Goal: Task Accomplishment & Management: Manage account settings

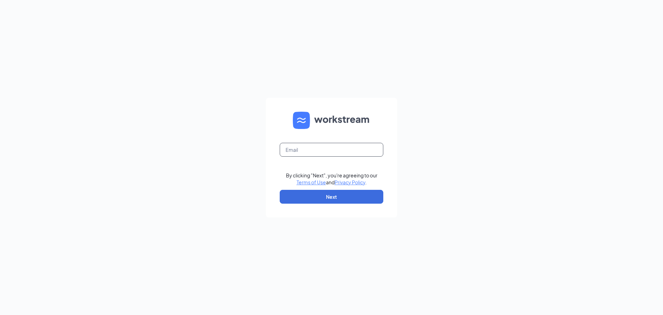
click at [310, 151] on input "text" at bounding box center [332, 150] width 104 height 14
type input "blake.burnette@cfafranchisee.com"
click at [338, 201] on button "Next" at bounding box center [332, 197] width 104 height 14
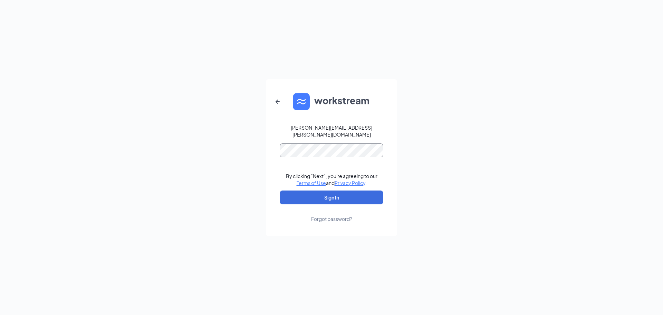
click at [280, 190] on button "Sign In" at bounding box center [332, 197] width 104 height 14
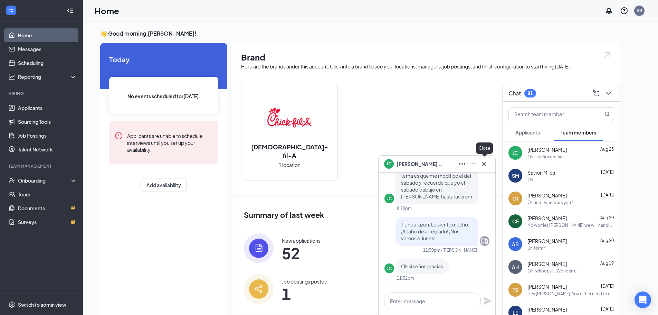
click at [484, 166] on icon "Cross" at bounding box center [484, 164] width 8 height 8
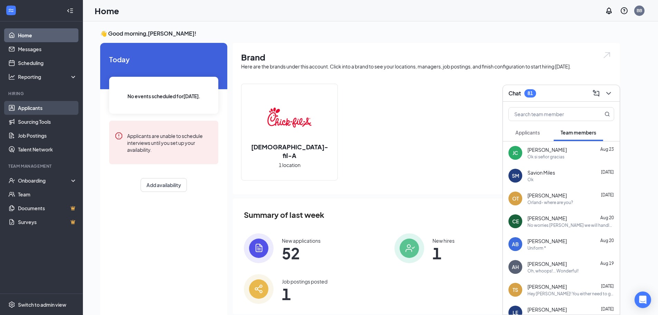
click at [33, 108] on link "Applicants" at bounding box center [47, 108] width 59 height 14
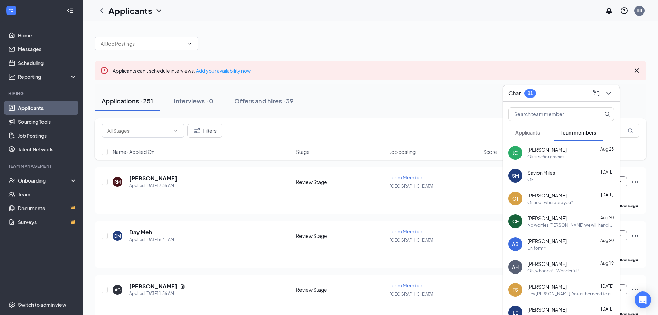
click at [566, 93] on div "Chat 81" at bounding box center [561, 93] width 106 height 11
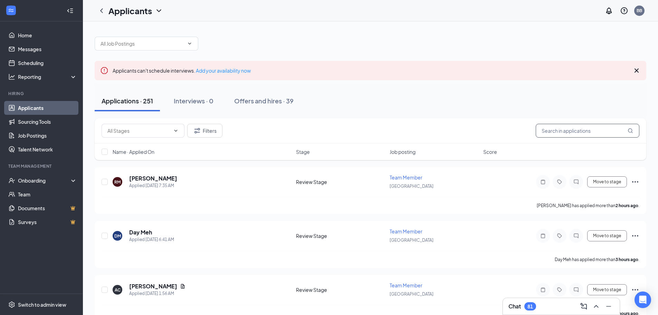
click at [557, 133] on input "text" at bounding box center [588, 131] width 104 height 14
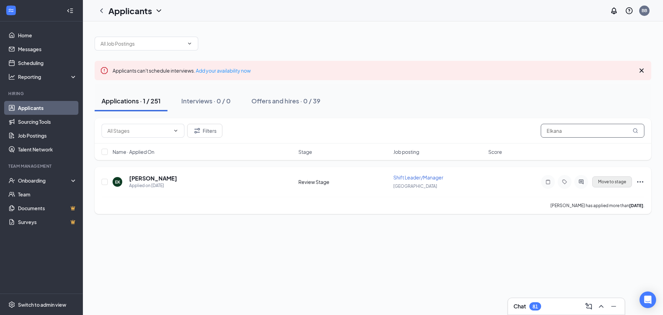
type input "Elkana"
click at [621, 183] on button "Move to stage" at bounding box center [612, 181] width 40 height 11
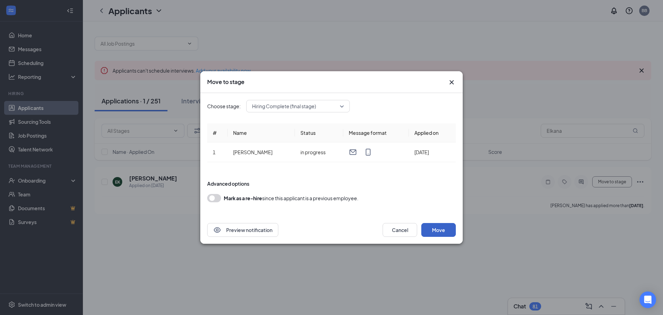
click at [438, 229] on button "Move" at bounding box center [438, 230] width 35 height 14
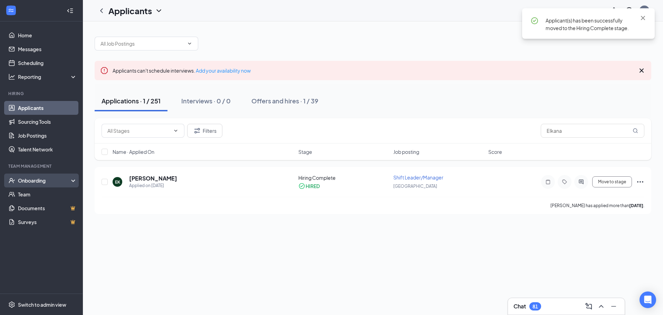
click at [32, 179] on div "Onboarding" at bounding box center [44, 180] width 53 height 7
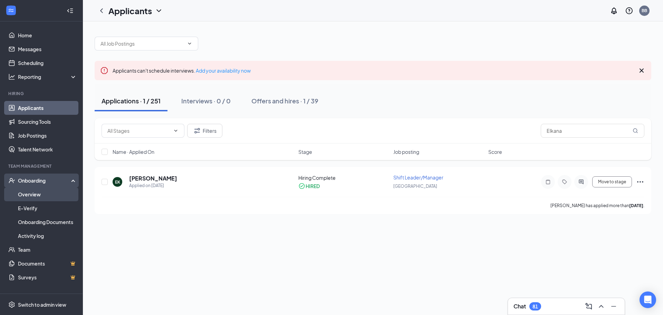
click at [40, 195] on link "Overview" at bounding box center [47, 194] width 59 height 14
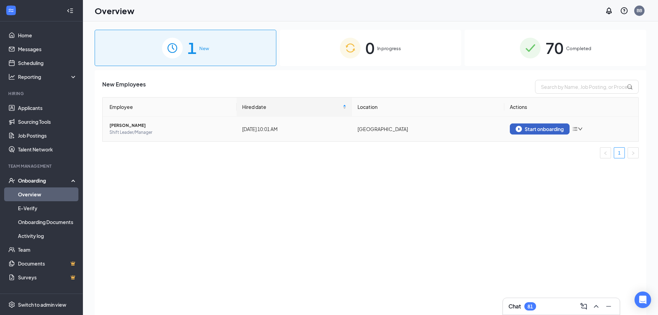
click at [531, 128] on div "Start onboarding" at bounding box center [540, 129] width 48 height 6
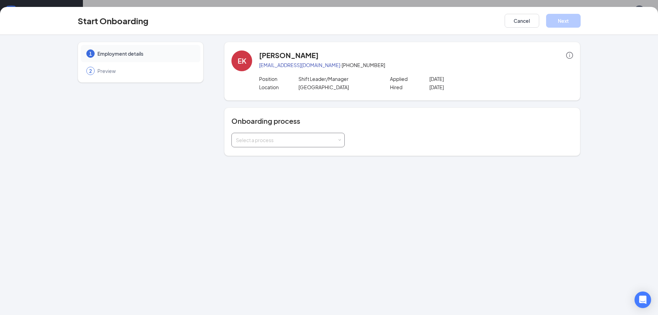
click at [278, 139] on div "Select a process" at bounding box center [286, 139] width 101 height 7
click at [268, 157] on span "New Team Member Onboarding" at bounding box center [270, 154] width 72 height 6
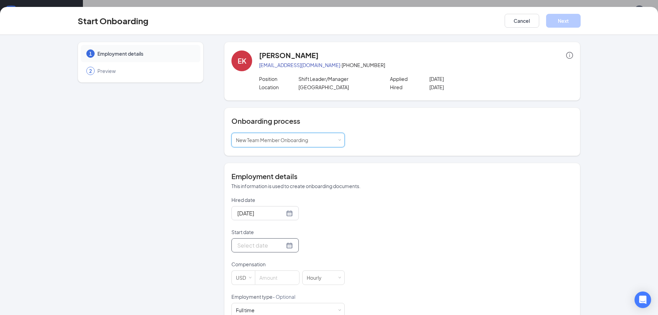
click at [282, 247] on div at bounding box center [265, 245] width 56 height 9
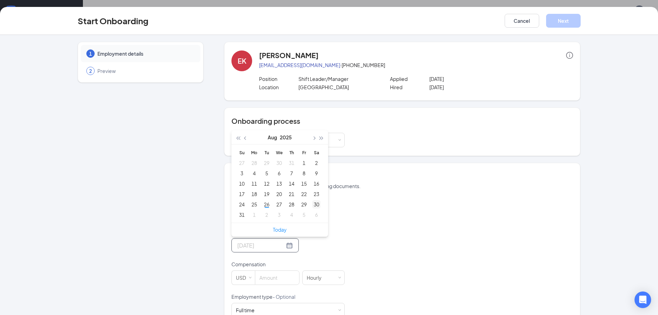
type input "[DATE]"
click at [312, 137] on span "button" at bounding box center [313, 137] width 3 height 3
type input "[DATE]"
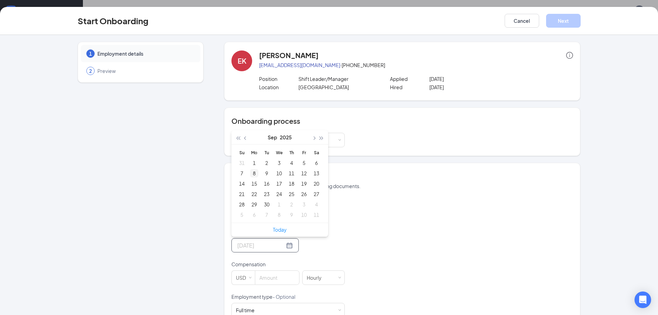
click at [252, 172] on div "8" at bounding box center [254, 173] width 8 height 8
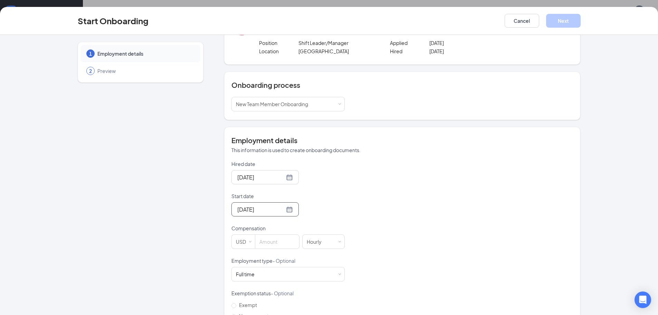
scroll to position [69, 0]
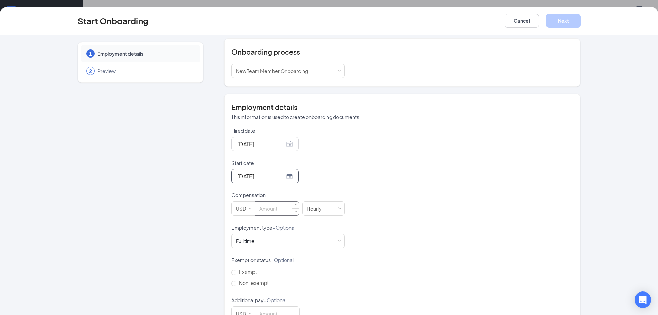
click at [260, 203] on input at bounding box center [277, 208] width 44 height 14
type input "18"
click at [404, 263] on div "Hired date [DATE] Start date [DATE] [DATE] Su Mo Tu We Th Fr Sa 31 1 2 3 4 5 6 …" at bounding box center [402, 223] width 342 height 193
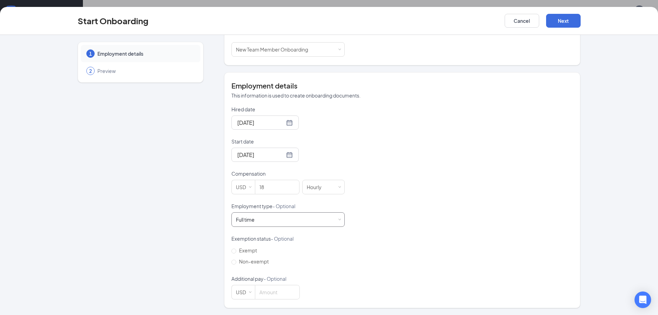
click at [300, 218] on div "Full time Works 30+ hours per week and is reasonably expected to work" at bounding box center [288, 219] width 104 height 14
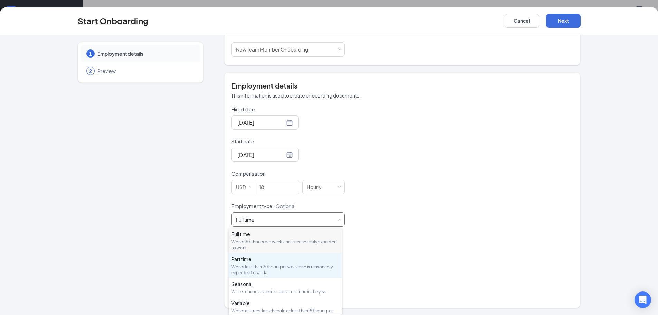
click at [281, 267] on div "Works less than 30 hours per week and is reasonably expected to work" at bounding box center [285, 270] width 108 height 12
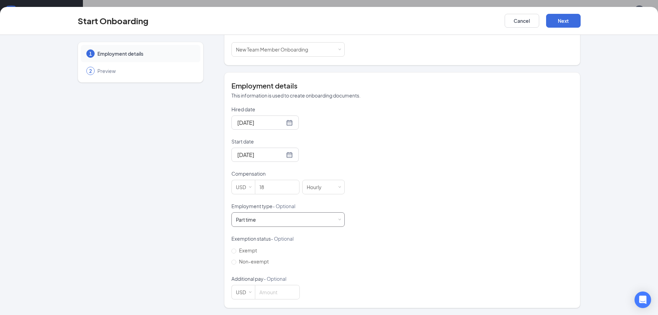
scroll to position [31, 0]
click at [256, 260] on span "Non-exempt" at bounding box center [253, 261] width 35 height 6
click at [236, 260] on input "Non-exempt" at bounding box center [233, 261] width 5 height 5
radio input "true"
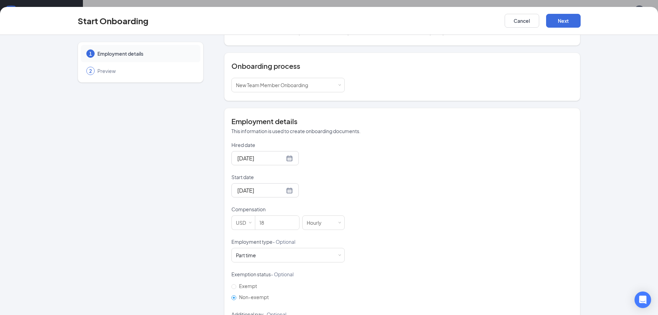
scroll to position [21, 0]
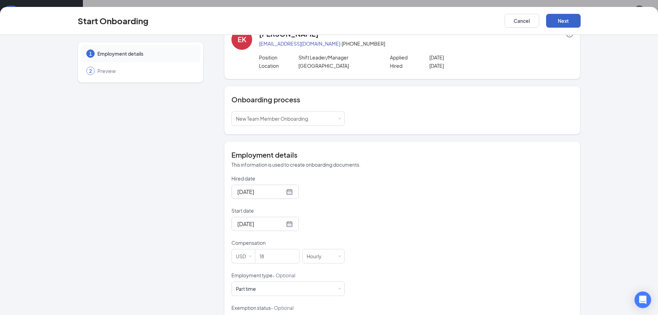
click at [566, 21] on button "Next" at bounding box center [563, 21] width 35 height 14
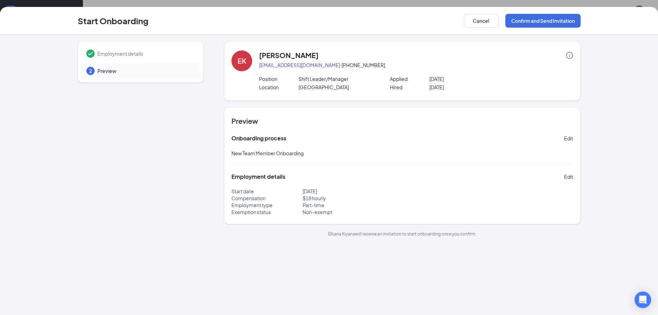
scroll to position [0, 0]
click at [530, 14] on button "Confirm and Send Invitation" at bounding box center [542, 21] width 75 height 14
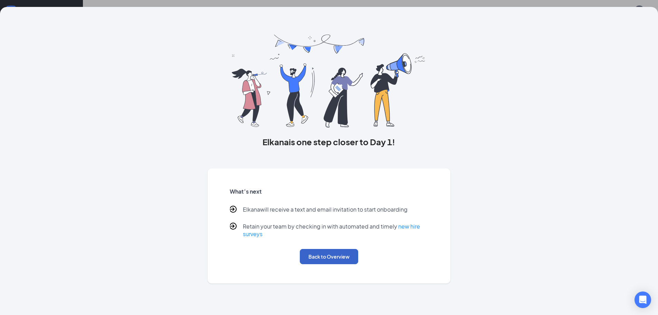
click at [322, 255] on button "Back to Overview" at bounding box center [329, 256] width 58 height 15
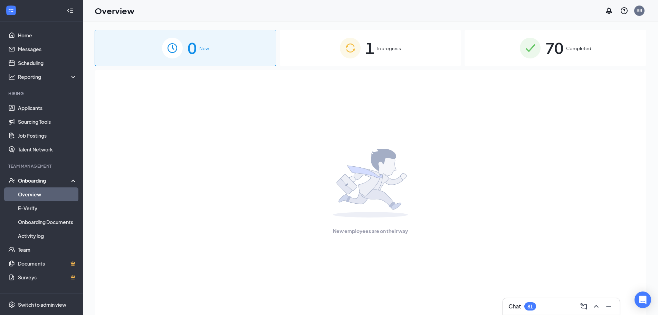
click at [371, 44] on span "1" at bounding box center [369, 48] width 9 height 24
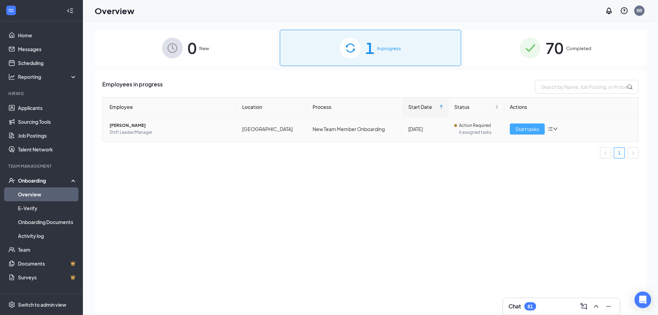
click at [524, 129] on span "Start tasks" at bounding box center [527, 129] width 24 height 8
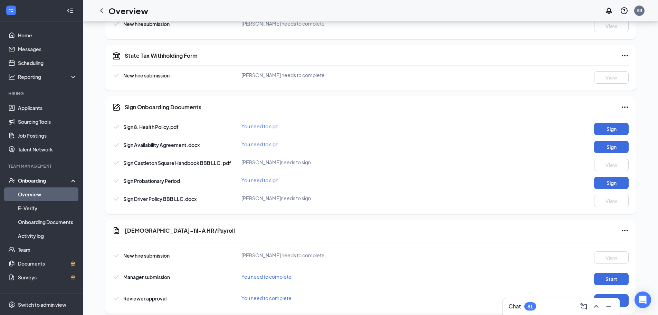
scroll to position [311, 0]
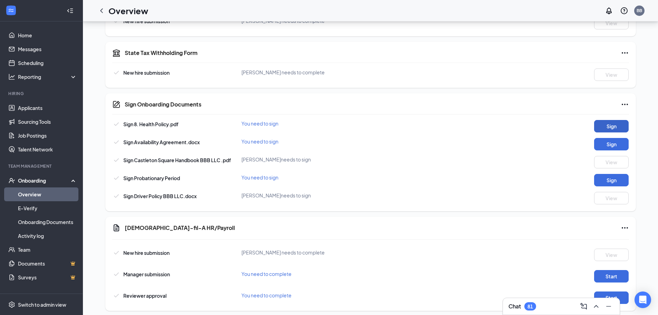
click at [609, 124] on button "Sign" at bounding box center [611, 126] width 35 height 12
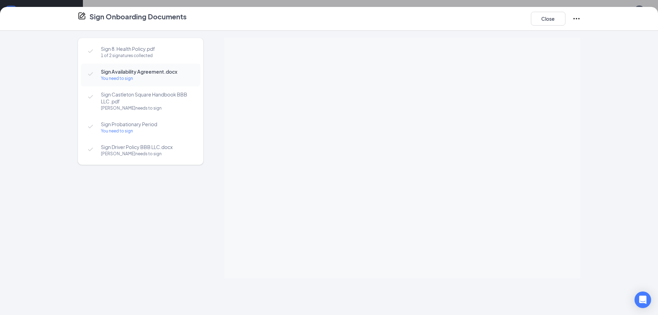
click at [125, 78] on div "You need to sign" at bounding box center [147, 78] width 93 height 7
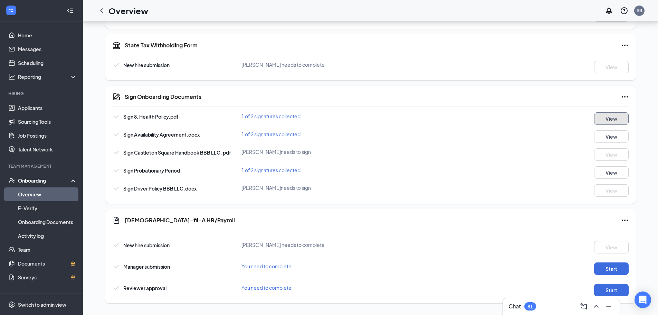
scroll to position [321, 0]
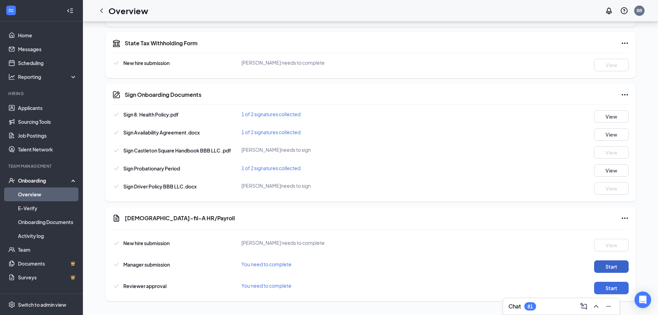
click at [608, 267] on button "Start" at bounding box center [611, 266] width 35 height 12
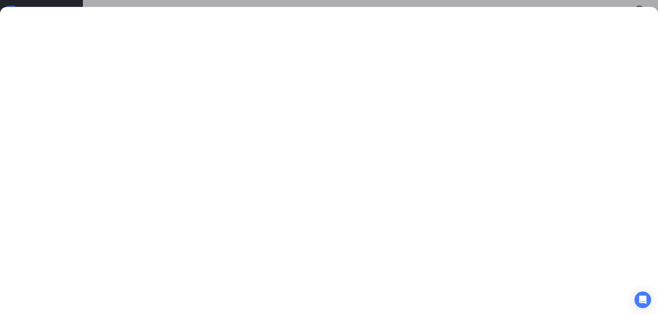
click at [202, 3] on div at bounding box center [329, 157] width 658 height 315
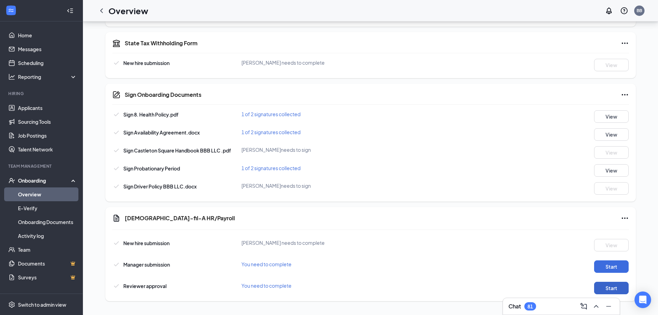
click at [602, 283] on button "Start" at bounding box center [611, 287] width 35 height 12
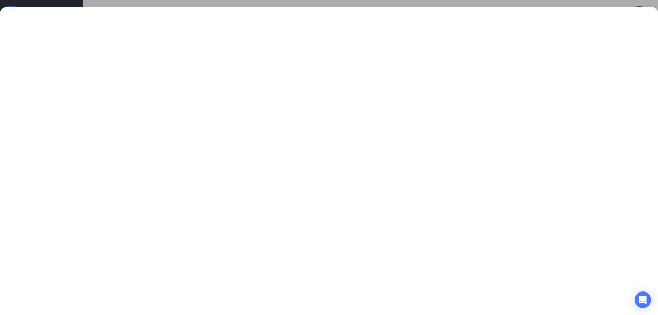
click at [275, 3] on div at bounding box center [329, 157] width 658 height 315
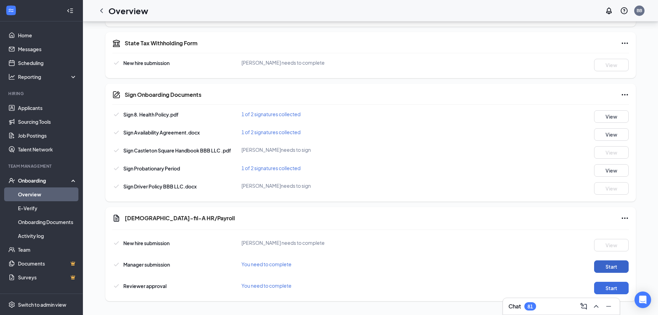
click at [606, 264] on button "Start" at bounding box center [611, 266] width 35 height 12
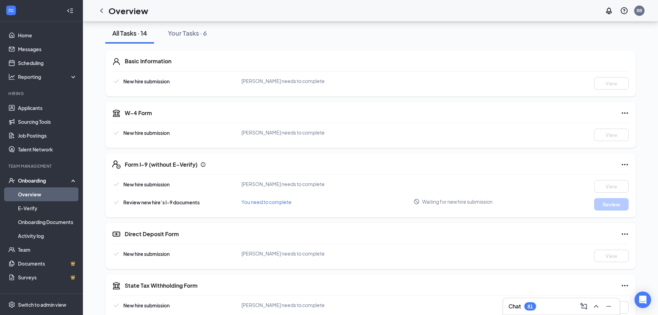
scroll to position [0, 0]
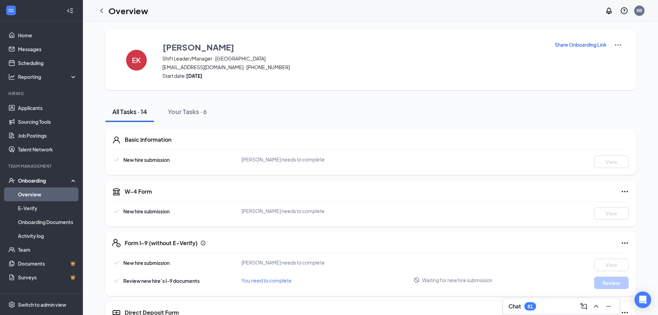
click at [565, 42] on p "Share Onboarding Link" at bounding box center [581, 44] width 52 height 7
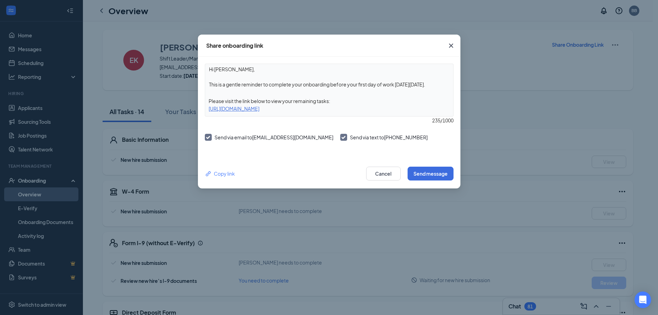
click at [211, 137] on icon "Checkmark" at bounding box center [208, 137] width 6 height 6
click at [210, 137] on input "Send via email to [EMAIL_ADDRESS][DOMAIN_NAME]" at bounding box center [207, 136] width 5 height 5
checkbox input "false"
click at [438, 175] on button "Send message" at bounding box center [431, 173] width 46 height 14
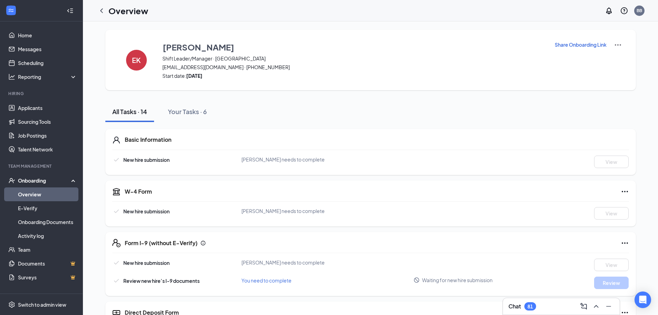
click at [621, 42] on img at bounding box center [618, 45] width 8 height 8
